Goal: Find specific page/section: Find specific page/section

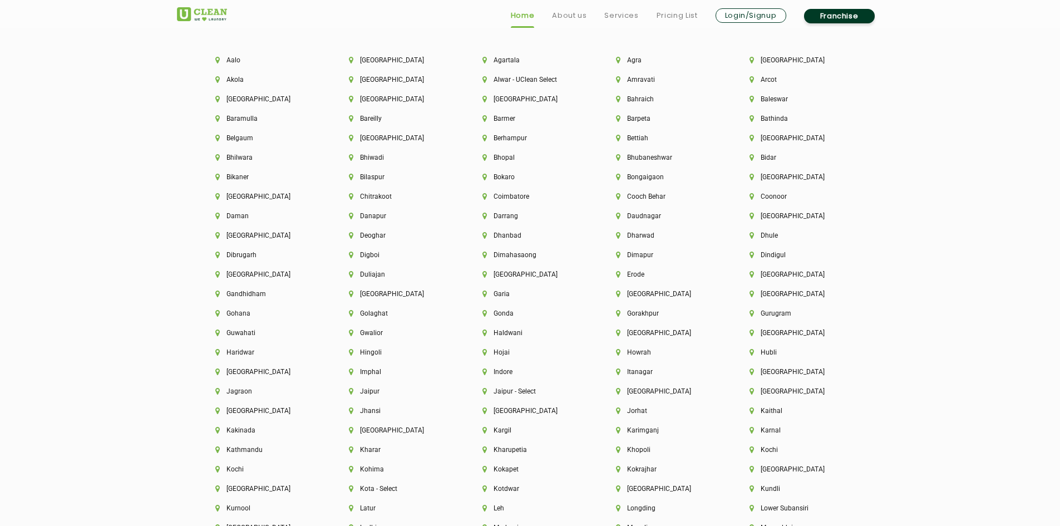
scroll to position [2558, 0]
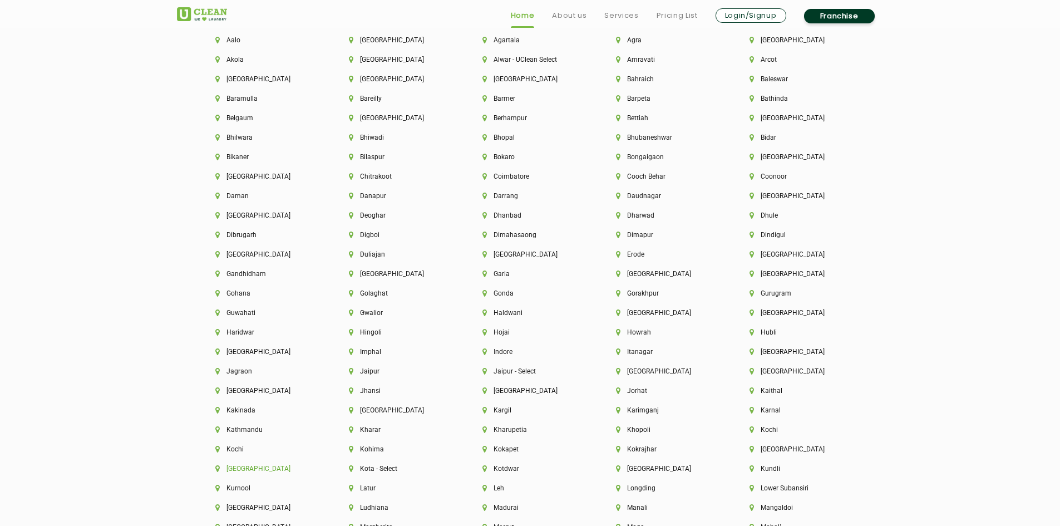
click at [236, 466] on li "[GEOGRAPHIC_DATA]" at bounding box center [263, 468] width 96 height 8
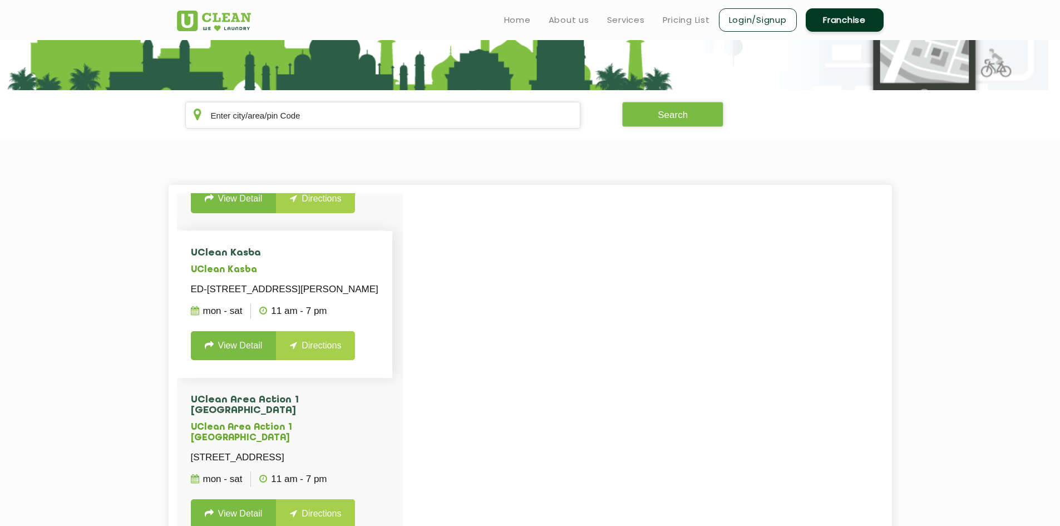
scroll to position [3337, 0]
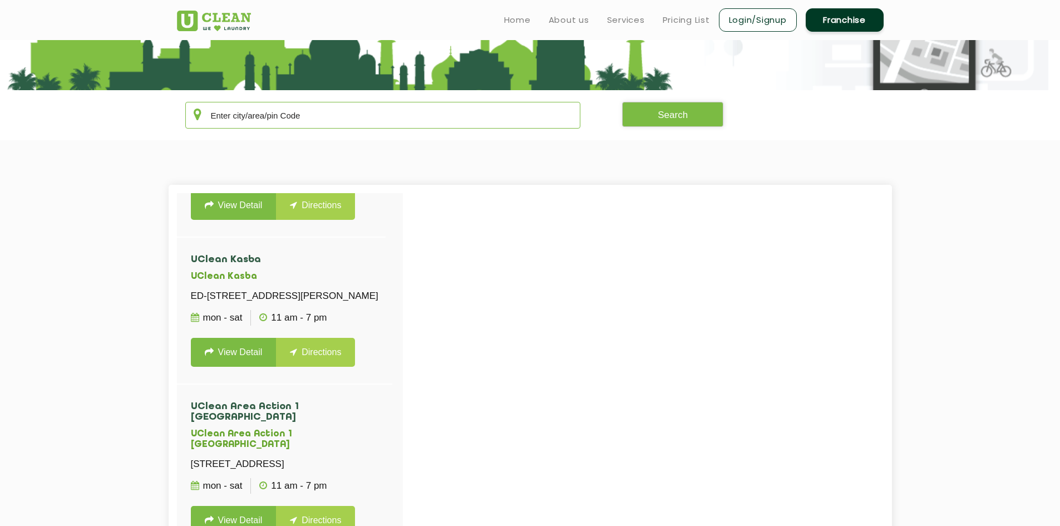
click at [350, 116] on input "text" at bounding box center [382, 115] width 395 height 27
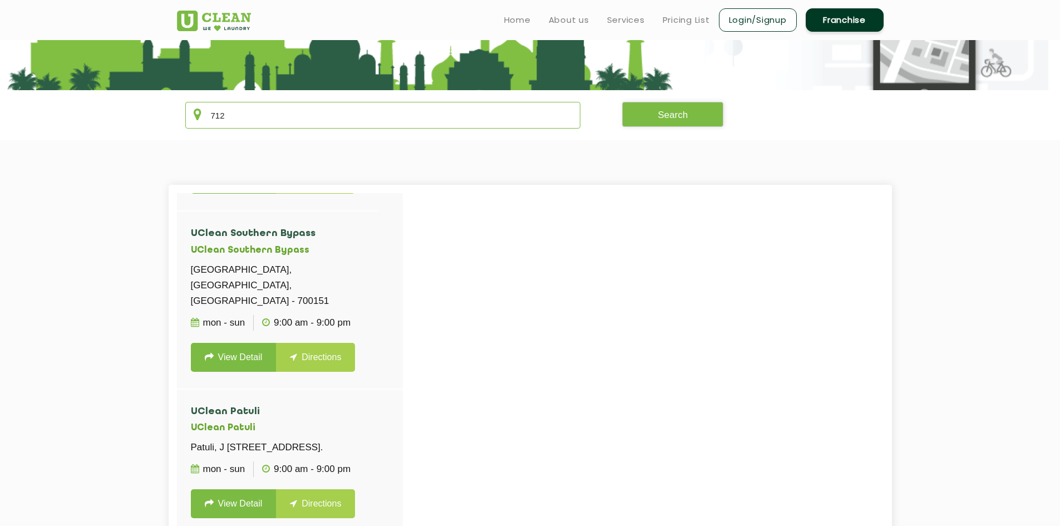
scroll to position [0, 0]
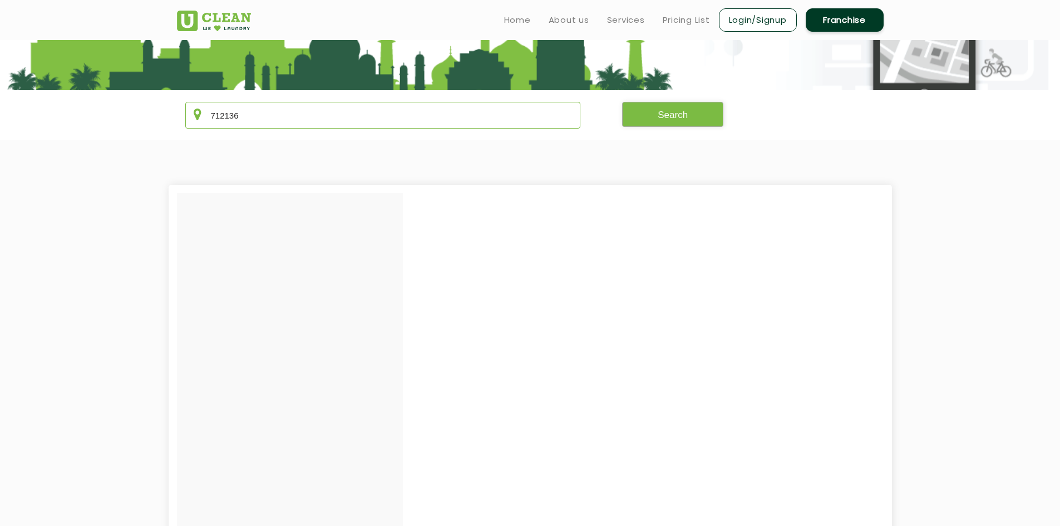
type input "712136"
click at [690, 112] on button "Search" at bounding box center [672, 114] width 101 height 25
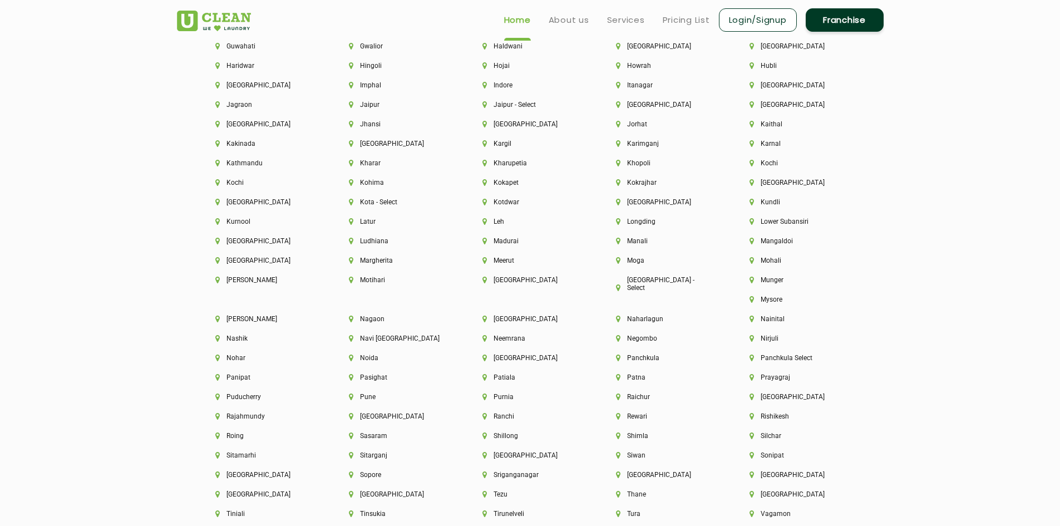
scroll to position [2819, 0]
